Goal: Task Accomplishment & Management: Manage account settings

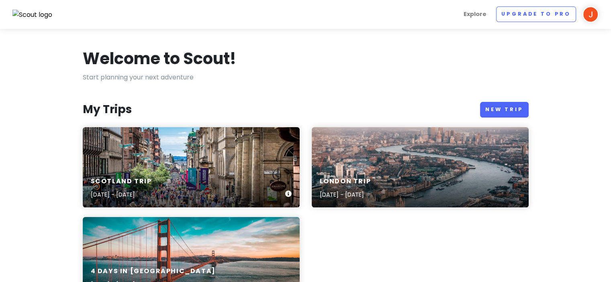
click at [176, 161] on div "Scotland Trip [DATE] - [DATE]" at bounding box center [191, 167] width 217 height 80
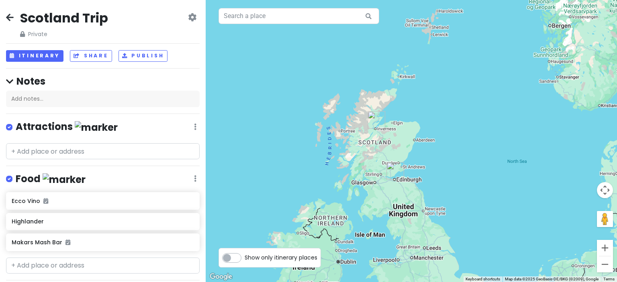
click at [362, 186] on div at bounding box center [411, 141] width 411 height 282
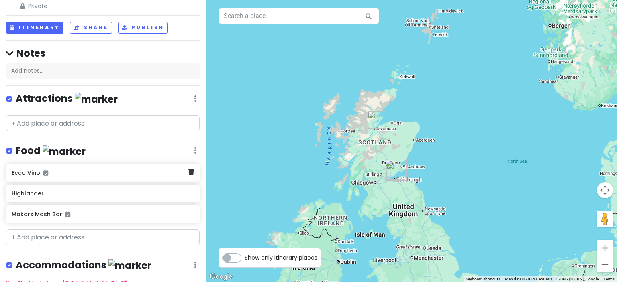
scroll to position [84, 0]
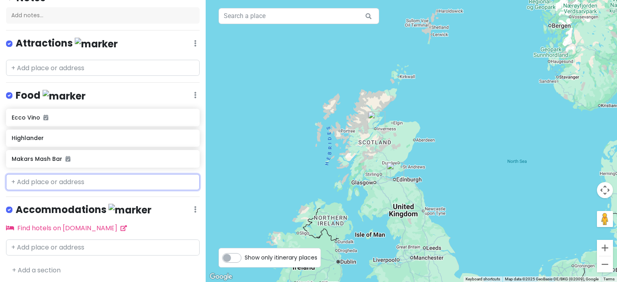
click at [36, 178] on input "text" at bounding box center [103, 182] width 194 height 16
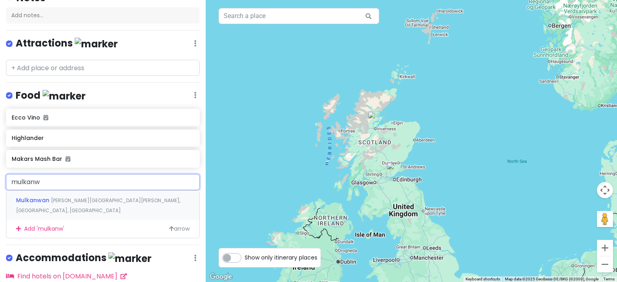
type input "mulkanwa"
click at [46, 200] on span "Mulkanwan" at bounding box center [33, 200] width 35 height 8
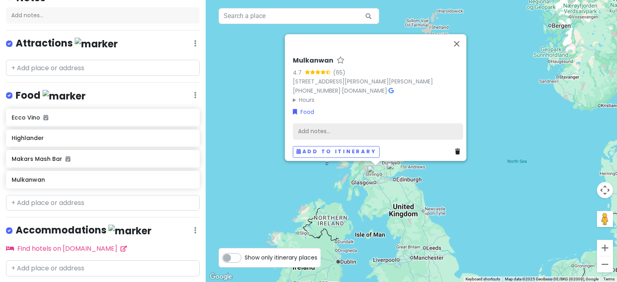
click at [315, 125] on div "Add notes..." at bounding box center [378, 131] width 170 height 17
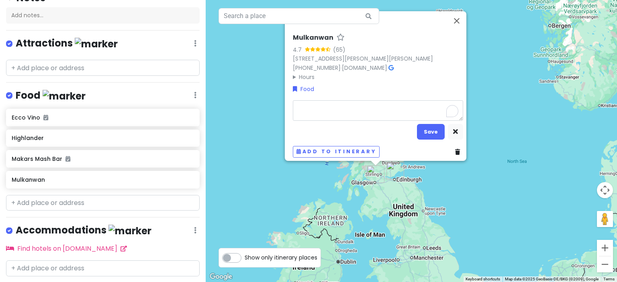
type textarea "h"
type textarea "x"
type textarea "ho"
type textarea "x"
type textarea "hom"
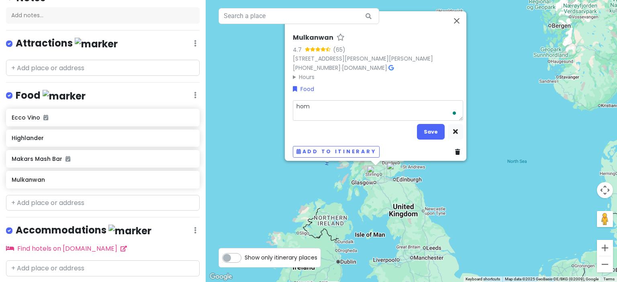
type textarea "x"
type textarea "home"
type textarea "x"
type textarea "homem"
type textarea "x"
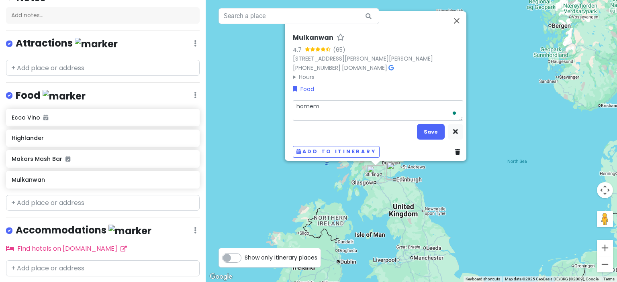
type textarea "homema"
type textarea "x"
type textarea "homemad"
type textarea "x"
type textarea "homemade"
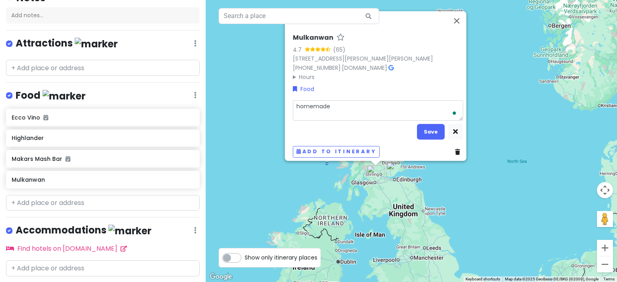
type textarea "x"
type textarea "homemade"
type textarea "x"
type textarea "homemade c"
type textarea "x"
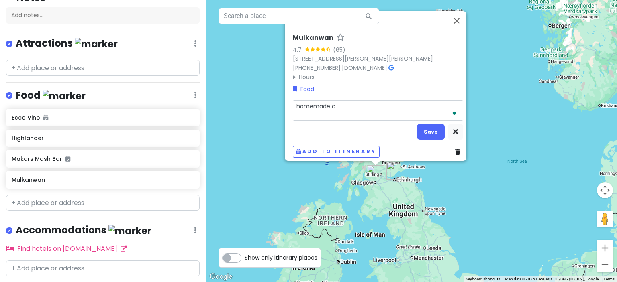
type textarea "homemade ca"
type textarea "x"
type textarea "homemade cak"
type textarea "x"
type textarea "homemade cake"
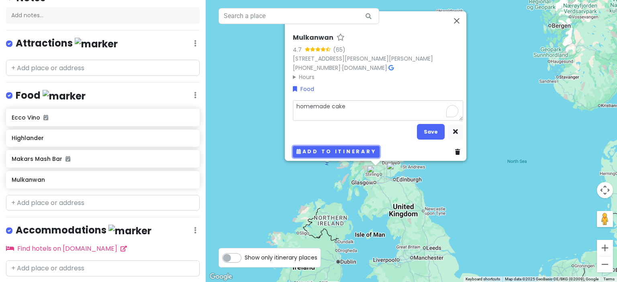
click at [318, 147] on button "Add to itinerary" at bounding box center [336, 152] width 87 height 12
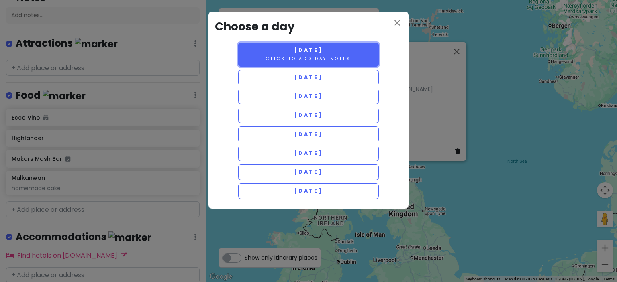
click at [316, 56] on small "Click to add day notes" at bounding box center [308, 59] width 85 height 6
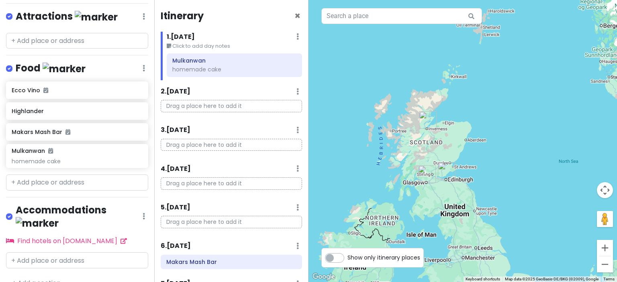
scroll to position [119, 0]
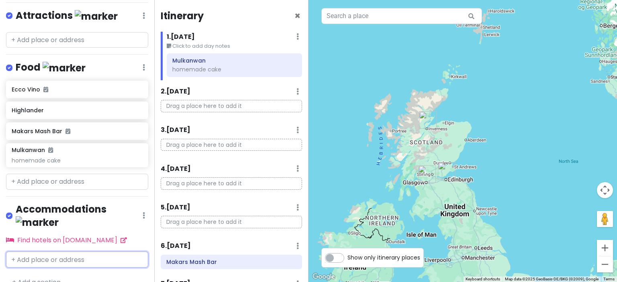
click at [35, 252] on input "text" at bounding box center [77, 260] width 142 height 16
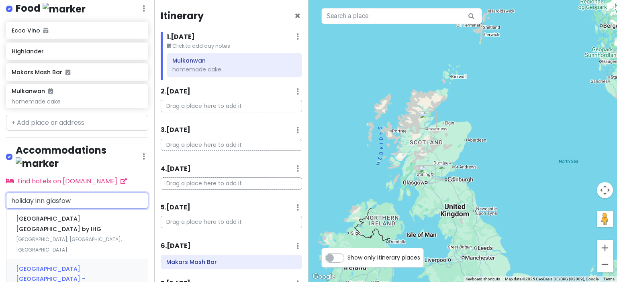
scroll to position [189, 0]
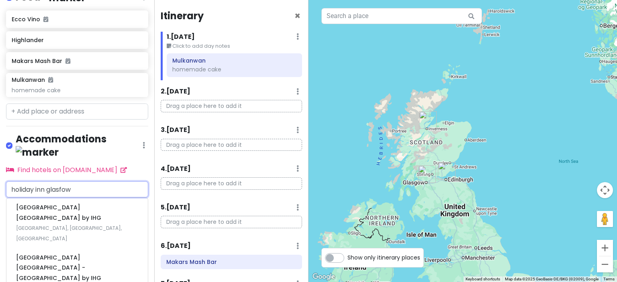
click at [47, 182] on input "holiday inn glasfow" at bounding box center [77, 190] width 142 height 16
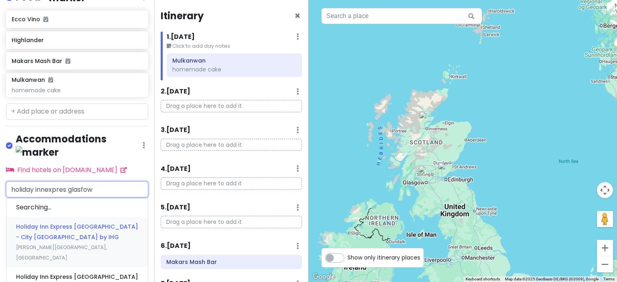
type input "holiday innexpress glasfow"
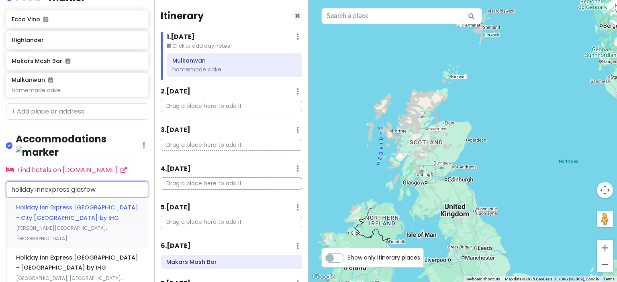
click at [51, 204] on span "Holiday Inn Express [GEOGRAPHIC_DATA] - City [GEOGRAPHIC_DATA] by IHG" at bounding box center [77, 213] width 122 height 18
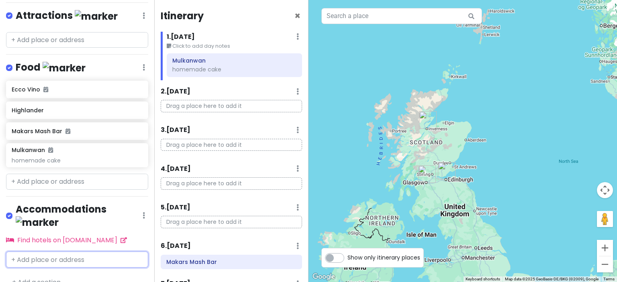
scroll to position [150, 0]
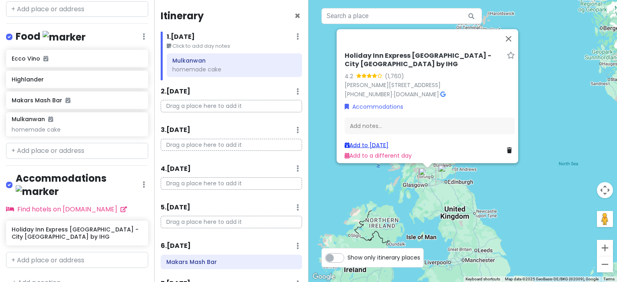
click at [363, 141] on link "Add to [DATE]" at bounding box center [367, 145] width 44 height 8
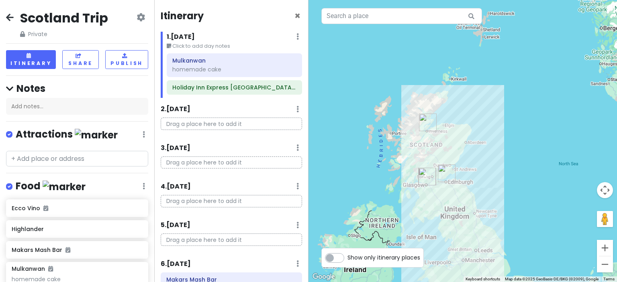
click at [12, 16] on icon at bounding box center [10, 17] width 8 height 6
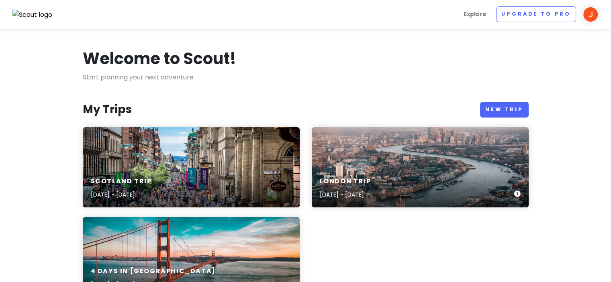
click at [378, 173] on div "London Trip [DATE] - [DATE]" at bounding box center [420, 189] width 217 height 38
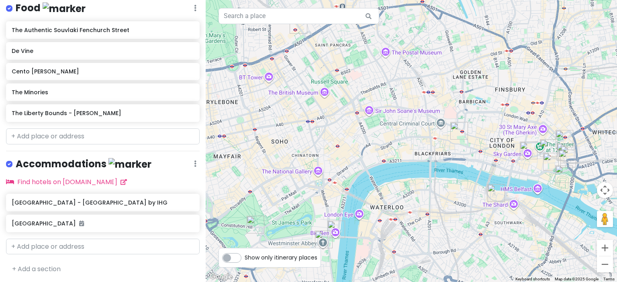
scroll to position [298, 0]
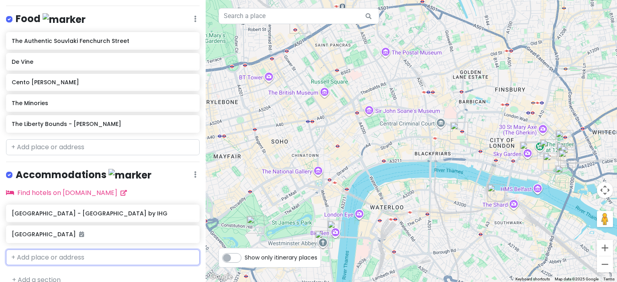
click at [27, 254] on input "text" at bounding box center [103, 258] width 194 height 16
type input "holiday inn express heathrow"
click at [45, 272] on span "Holiday Inn Express, [GEOGRAPHIC_DATA] T5" at bounding box center [82, 276] width 132 height 8
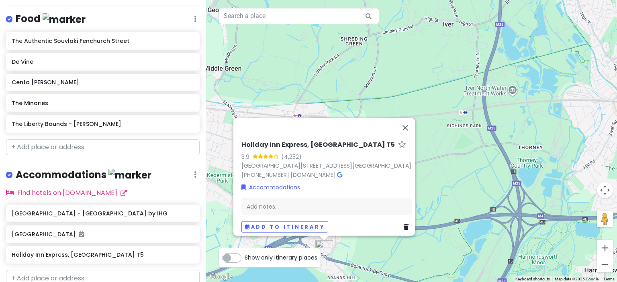
click at [290, 216] on div "[GEOGRAPHIC_DATA], [GEOGRAPHIC_DATA] T5 3.9 (4,252) [GEOGRAPHIC_DATA][STREET_AD…" at bounding box center [326, 186] width 177 height 98
click at [294, 221] on button "Add to itinerary" at bounding box center [284, 227] width 87 height 12
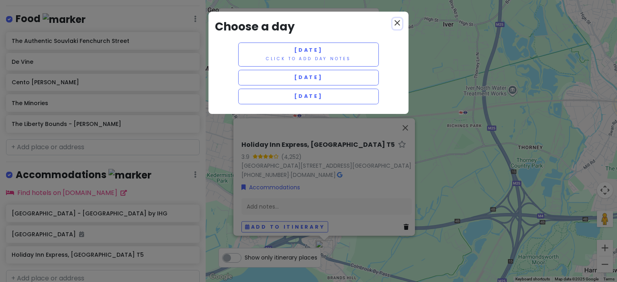
click at [395, 21] on icon "close" at bounding box center [398, 23] width 10 height 10
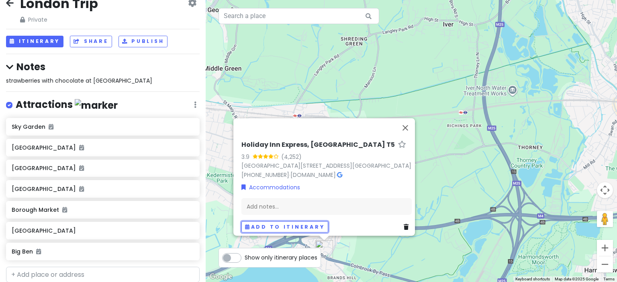
scroll to position [0, 0]
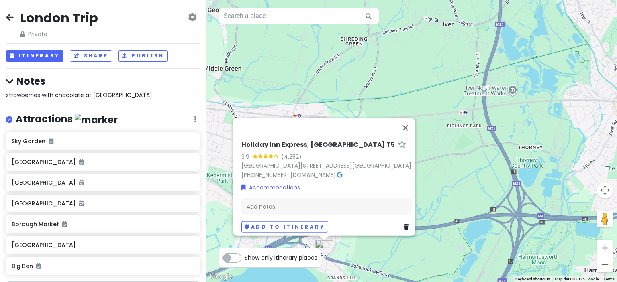
click at [188, 16] on icon at bounding box center [192, 17] width 8 height 6
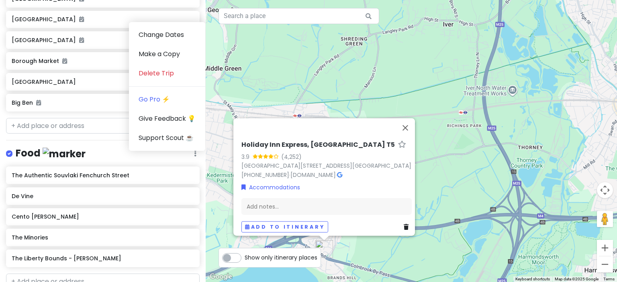
scroll to position [181, 0]
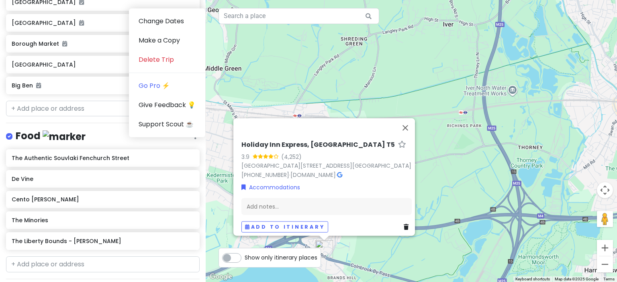
click at [249, 45] on div "[GEOGRAPHIC_DATA], [GEOGRAPHIC_DATA] T5 3.9 (4,252) [GEOGRAPHIC_DATA][STREET_AD…" at bounding box center [411, 141] width 411 height 282
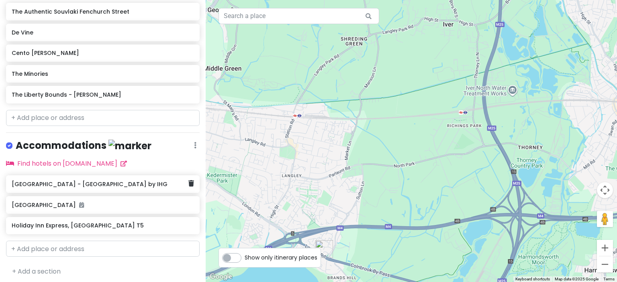
scroll to position [329, 0]
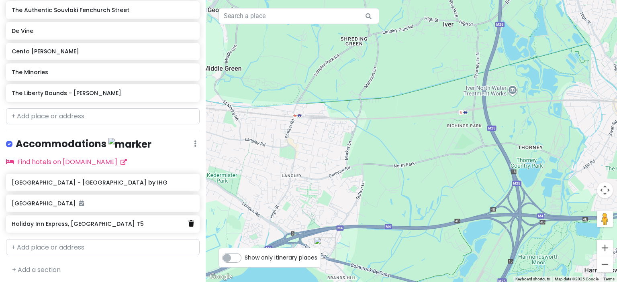
click at [188, 223] on icon at bounding box center [191, 224] width 6 height 6
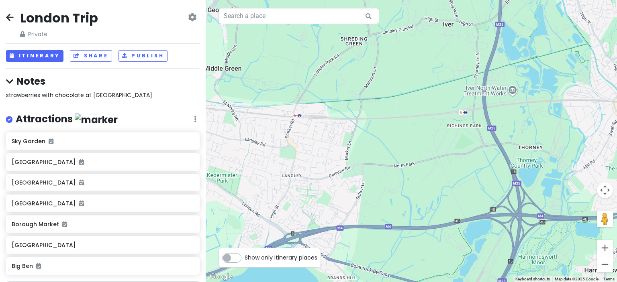
click at [8, 18] on icon at bounding box center [10, 17] width 8 height 6
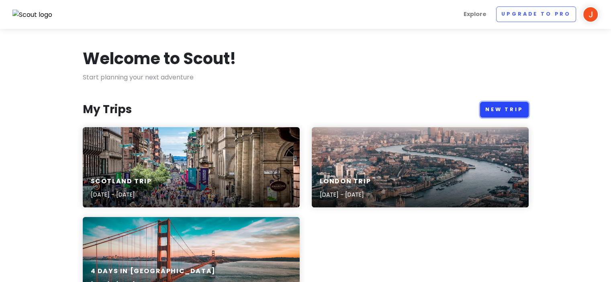
click at [503, 110] on link "New Trip" at bounding box center [504, 110] width 49 height 16
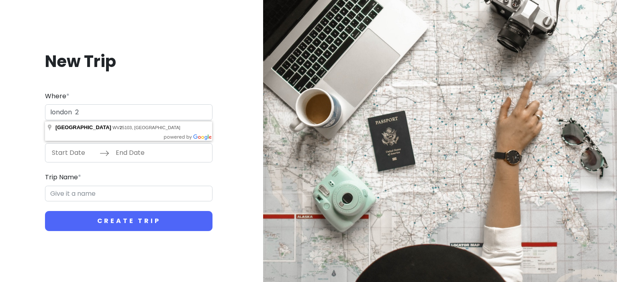
type input "london 2"
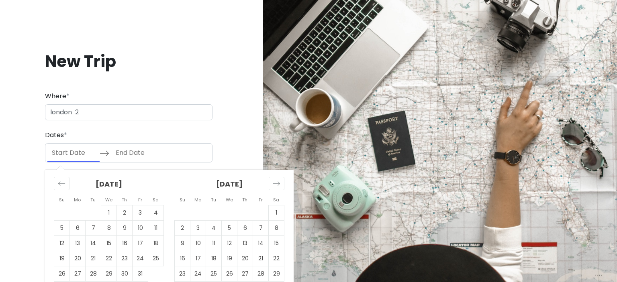
click at [74, 153] on input "Start Date" at bounding box center [73, 153] width 52 height 18
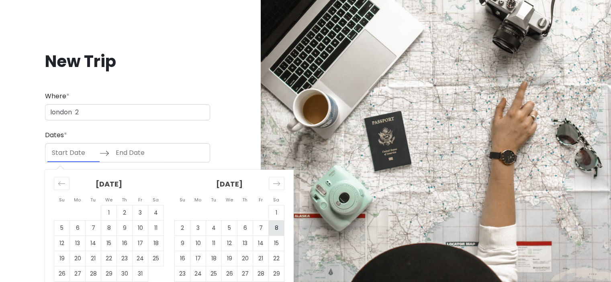
click at [275, 226] on td "8" at bounding box center [277, 228] width 16 height 15
type input "[DATE]"
click at [144, 151] on input "End Date" at bounding box center [137, 153] width 52 height 18
click at [59, 241] on td "9" at bounding box center [62, 243] width 16 height 15
type input "[DATE]"
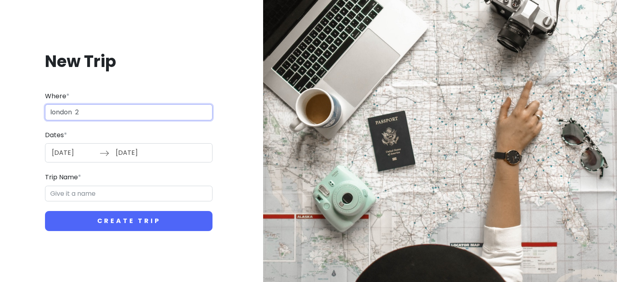
click at [83, 110] on input "london 2" at bounding box center [129, 112] width 168 height 16
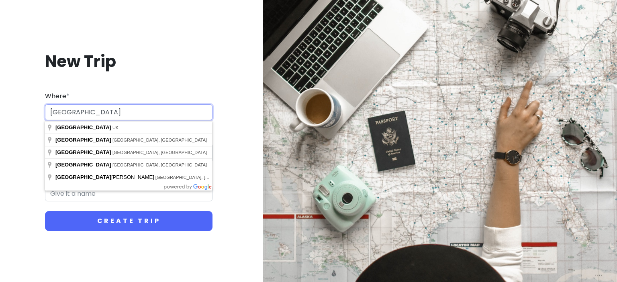
type input "[GEOGRAPHIC_DATA]"
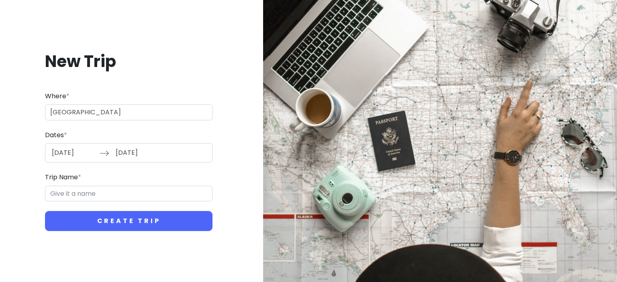
click at [232, 196] on div "New Trip Where * [GEOGRAPHIC_DATA] Dates * [DATE] Navigate forward to interact …" at bounding box center [128, 141] width 245 height 219
click at [73, 194] on input "Trip Name *" at bounding box center [129, 194] width 168 height 16
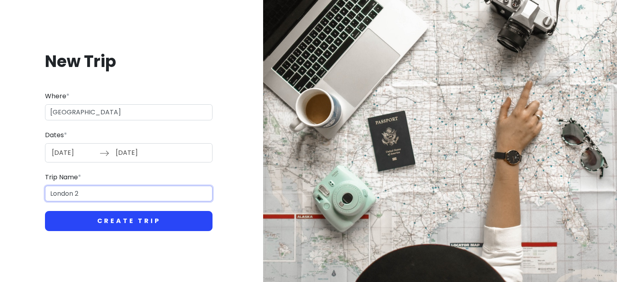
type input "London 2"
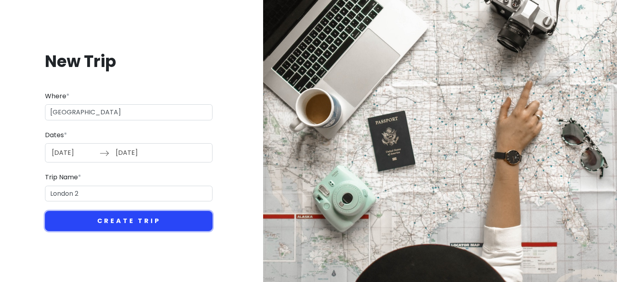
click at [104, 218] on button "Create Trip" at bounding box center [129, 221] width 168 height 20
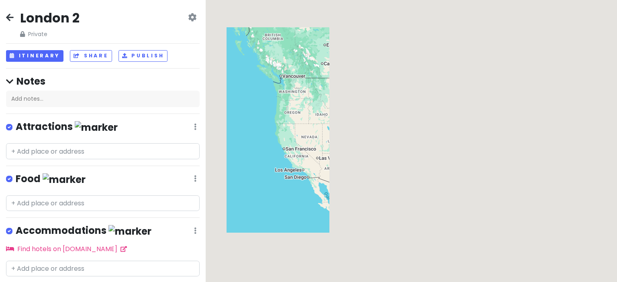
scroll to position [21, 0]
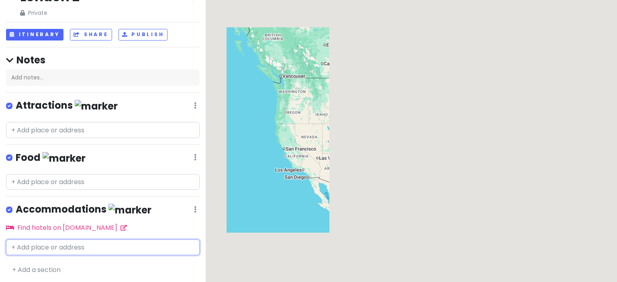
click at [32, 245] on input "text" at bounding box center [103, 248] width 194 height 16
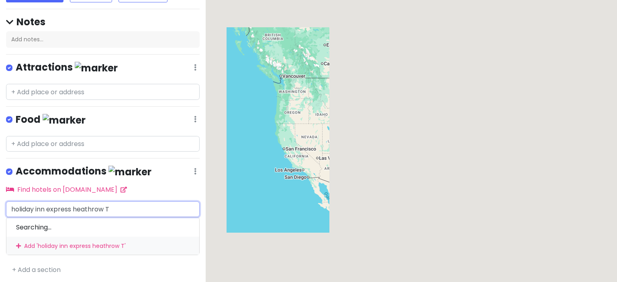
scroll to position [40, 0]
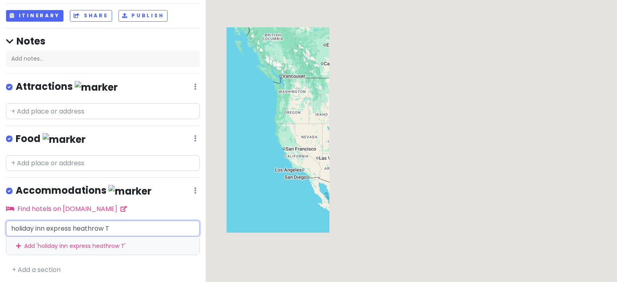
type input "holiday inn express heathrow T4"
click at [79, 243] on div "Add ' holiday inn express heathrow T4 '" at bounding box center [102, 246] width 193 height 18
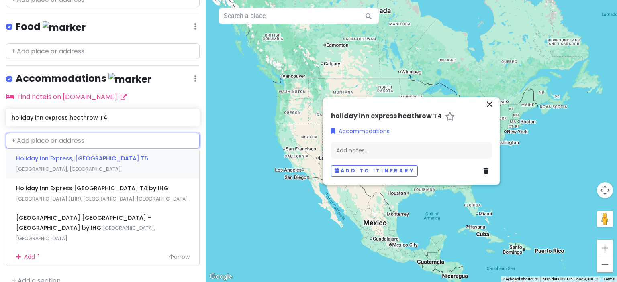
scroll to position [153, 0]
click at [95, 188] on span "Holiday Inn Express [GEOGRAPHIC_DATA] T4 by IHG" at bounding box center [92, 188] width 152 height 8
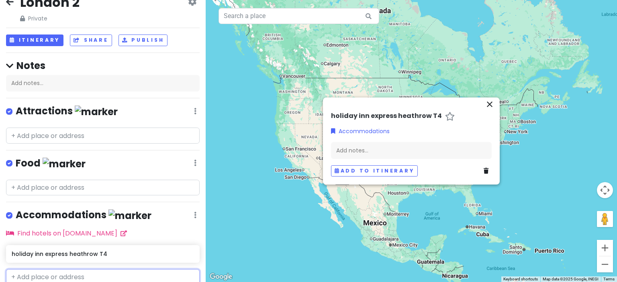
scroll to position [45, 0]
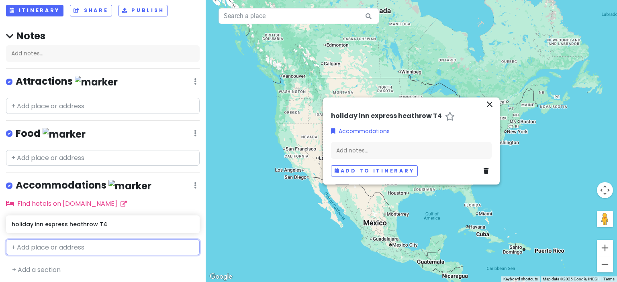
click at [47, 243] on input "text" at bounding box center [103, 248] width 194 height 16
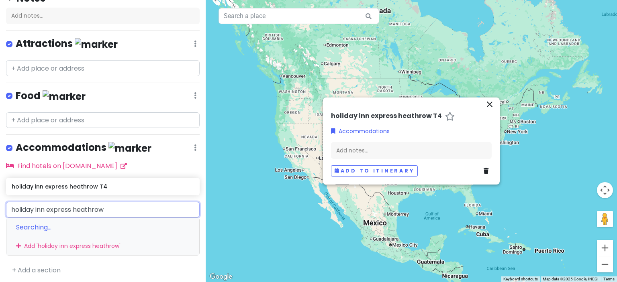
scroll to position [84, 0]
type input "holiday inn express heathrow"
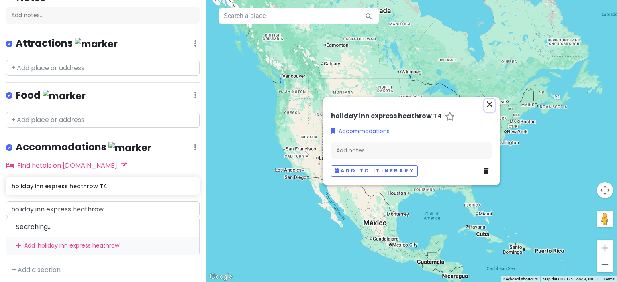
click at [489, 102] on icon "close" at bounding box center [490, 105] width 10 height 10
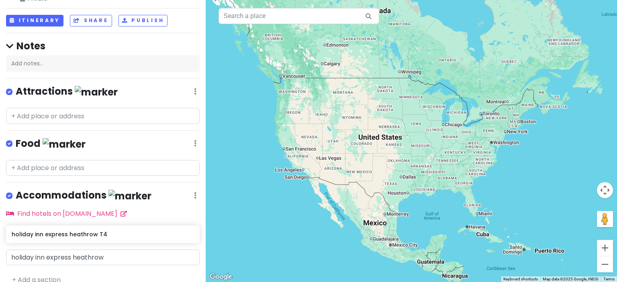
scroll to position [45, 0]
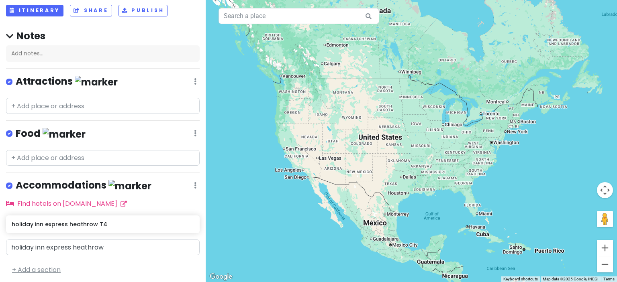
click at [54, 266] on link "+ Add a section" at bounding box center [36, 270] width 49 height 9
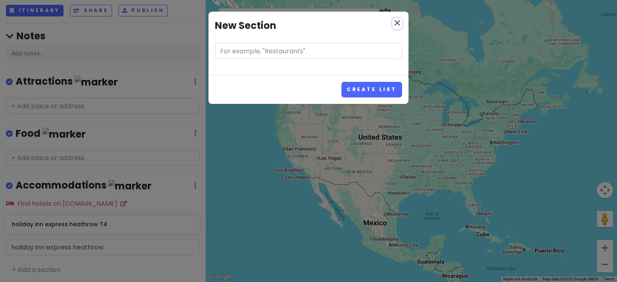
click at [393, 22] on icon "close" at bounding box center [398, 23] width 10 height 10
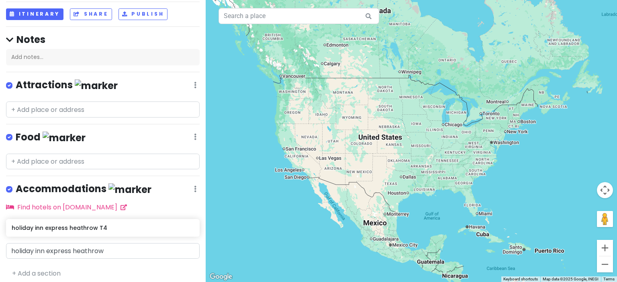
scroll to position [45, 0]
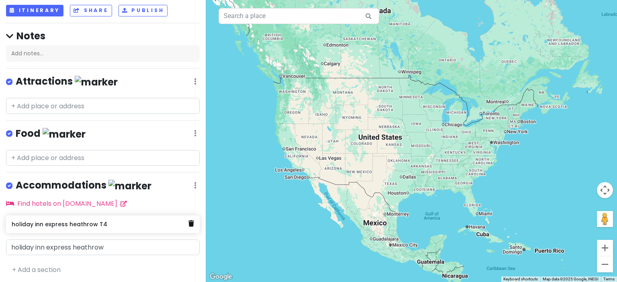
click at [188, 221] on icon at bounding box center [191, 224] width 6 height 6
